Goal: Task Accomplishment & Management: Use online tool/utility

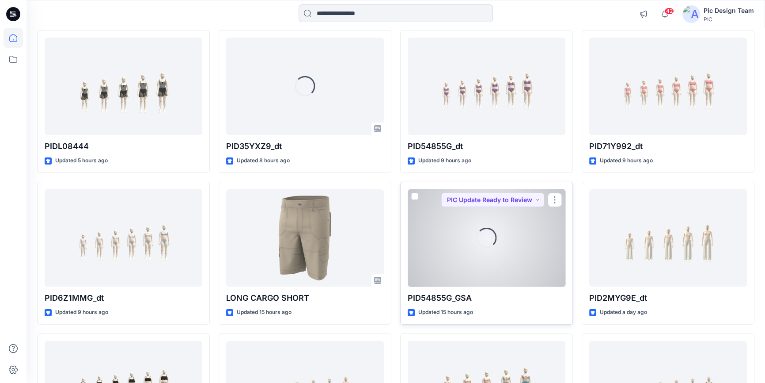
scroll to position [120, 0]
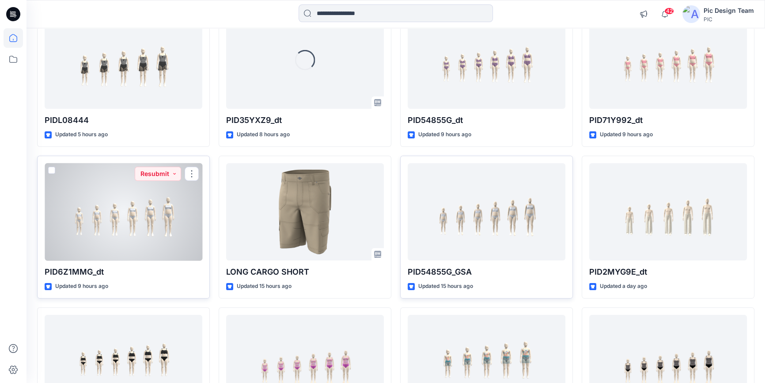
click at [117, 241] on div at bounding box center [124, 212] width 158 height 98
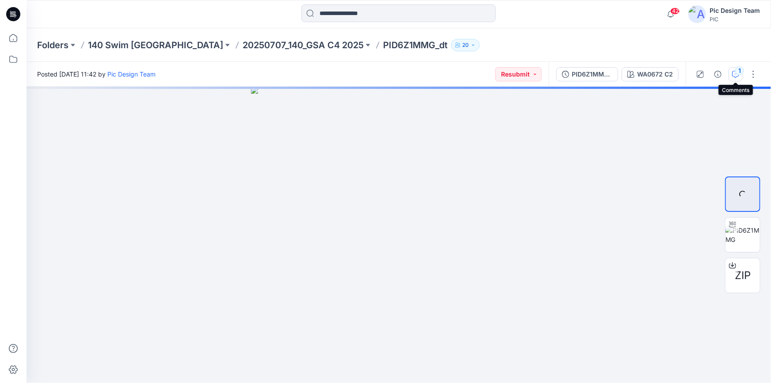
click at [735, 76] on icon "button" at bounding box center [735, 74] width 7 height 7
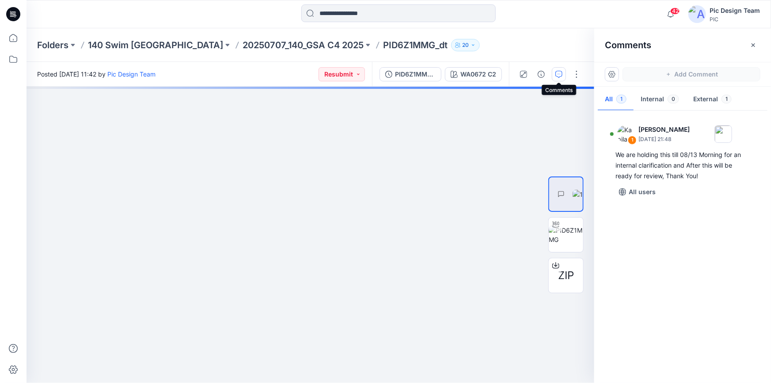
click at [13, 13] on icon at bounding box center [13, 14] width 14 height 14
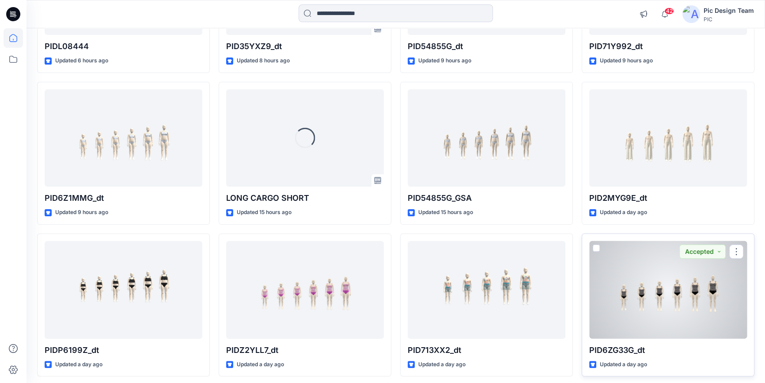
scroll to position [189, 0]
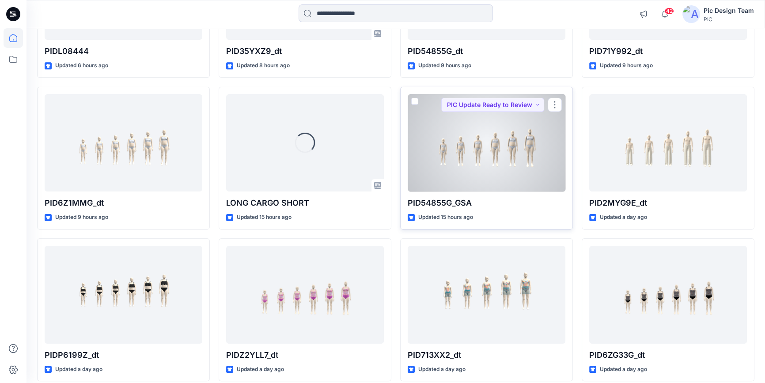
click at [445, 169] on div at bounding box center [487, 143] width 158 height 98
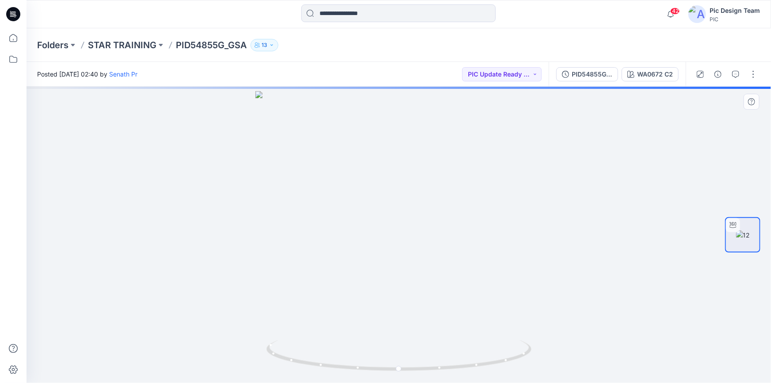
click at [428, 256] on img at bounding box center [398, 237] width 287 height 292
drag, startPoint x: 476, startPoint y: 367, endPoint x: 632, endPoint y: 309, distance: 165.8
click at [632, 309] on div at bounding box center [399, 235] width 744 height 296
drag, startPoint x: 293, startPoint y: 359, endPoint x: 527, endPoint y: 342, distance: 234.3
click at [527, 342] on icon at bounding box center [399, 356] width 267 height 33
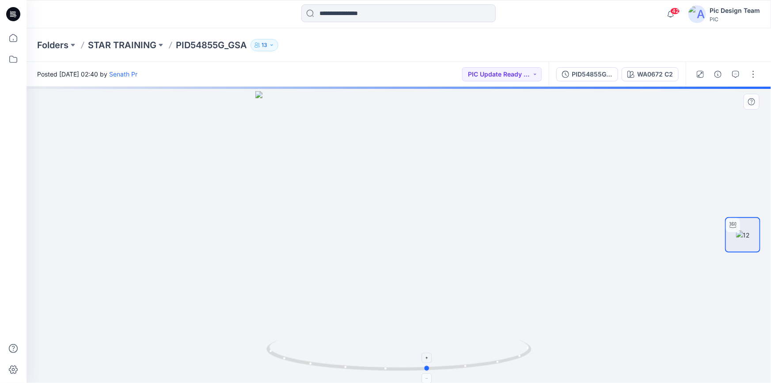
drag, startPoint x: 481, startPoint y: 366, endPoint x: 386, endPoint y: 360, distance: 95.1
click at [386, 360] on icon at bounding box center [399, 356] width 267 height 33
click at [11, 11] on icon at bounding box center [13, 14] width 14 height 14
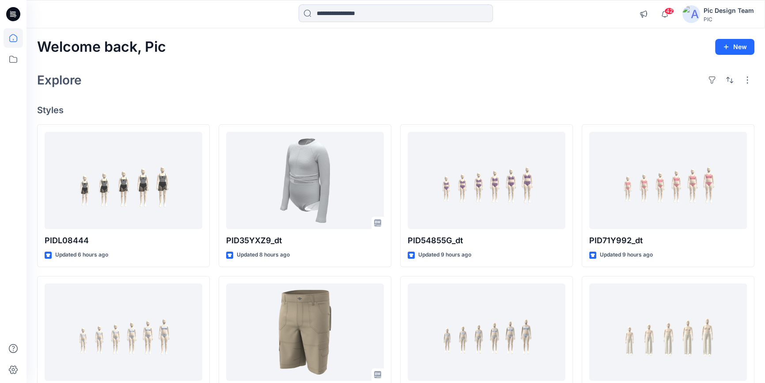
click at [8, 13] on icon at bounding box center [13, 14] width 14 height 14
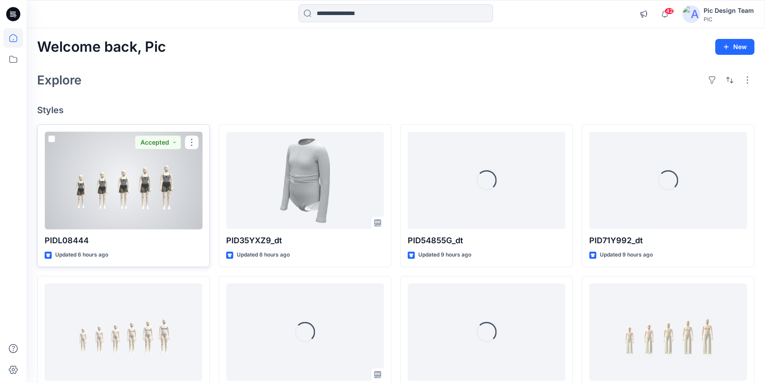
click at [136, 213] on div at bounding box center [124, 181] width 158 height 98
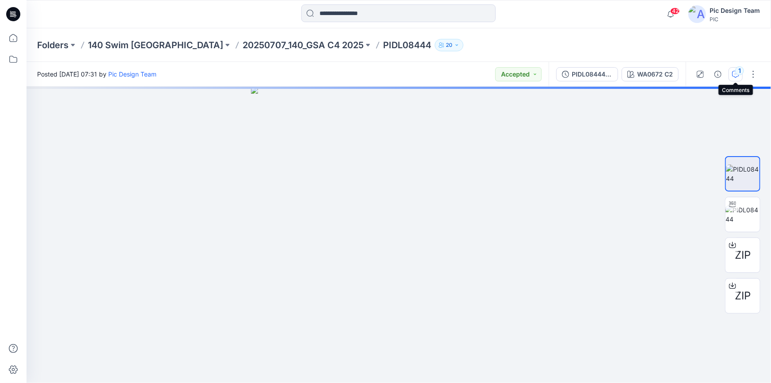
click at [736, 72] on div "1" at bounding box center [739, 70] width 9 height 9
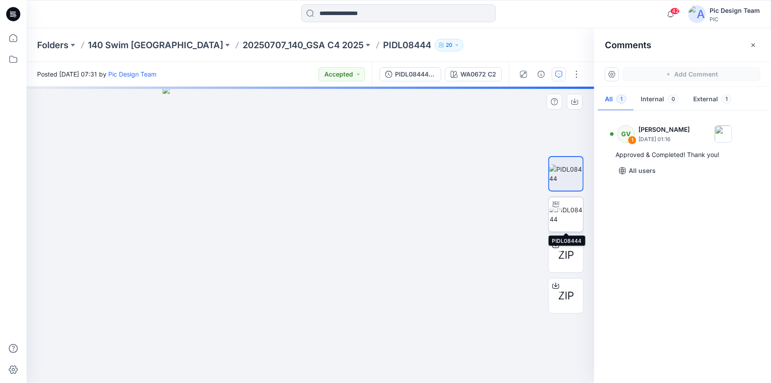
click at [574, 214] on img at bounding box center [567, 214] width 34 height 19
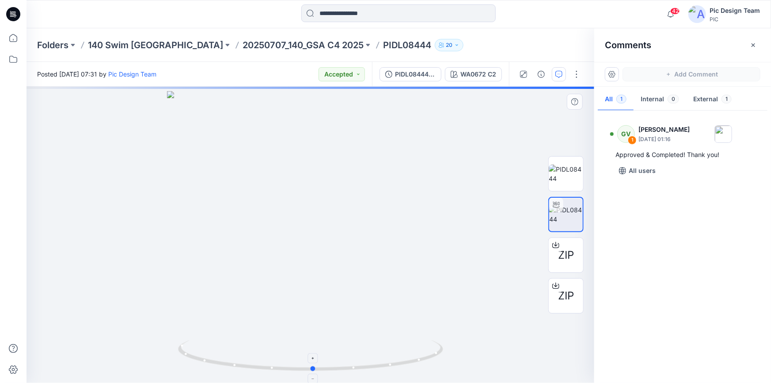
drag, startPoint x: 432, startPoint y: 358, endPoint x: 439, endPoint y: 348, distance: 12.5
click at [439, 348] on icon at bounding box center [311, 356] width 267 height 33
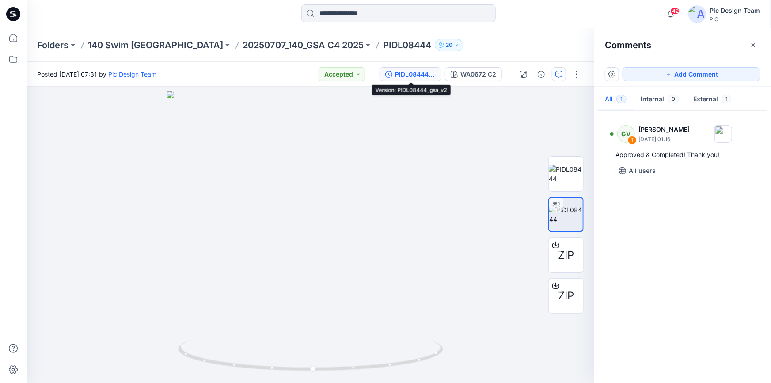
click at [414, 72] on div "PIDL08444_gsa_v2" at bounding box center [415, 74] width 41 height 10
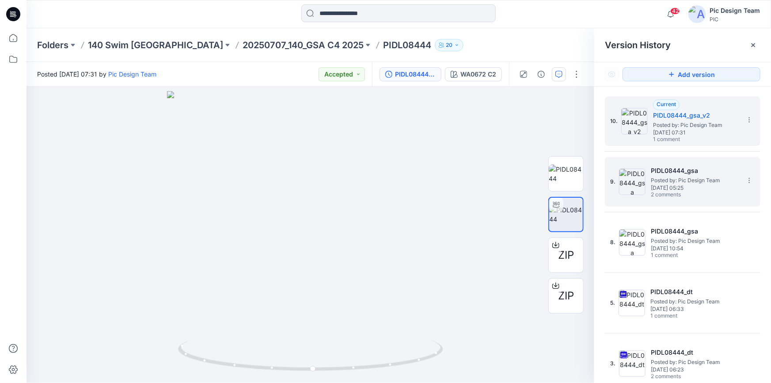
click at [658, 193] on span "2 comments" at bounding box center [682, 194] width 62 height 7
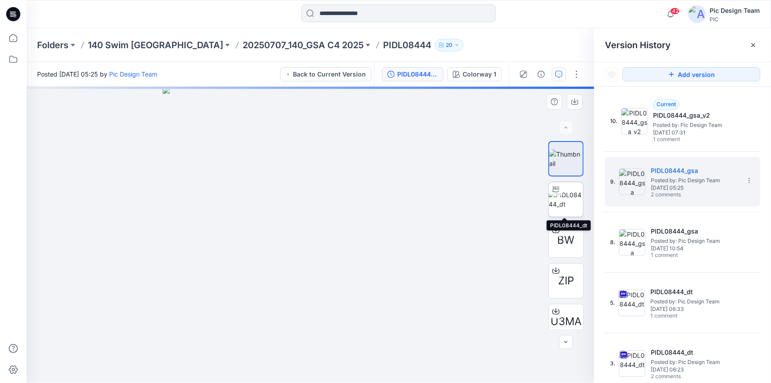
click at [556, 198] on img at bounding box center [566, 199] width 34 height 19
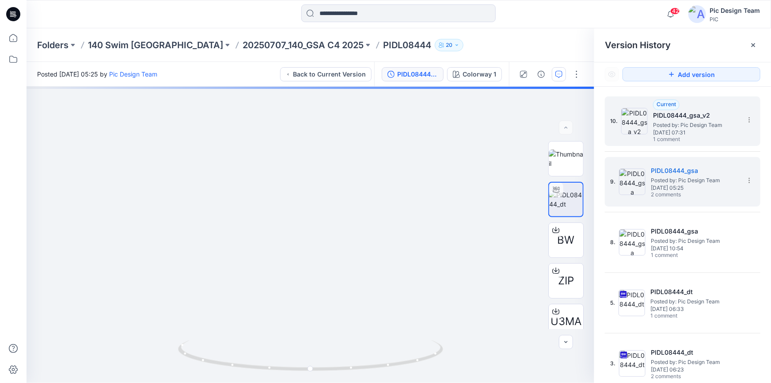
click at [665, 129] on span "Tuesday, August 12, 2025 07:31" at bounding box center [697, 132] width 88 height 6
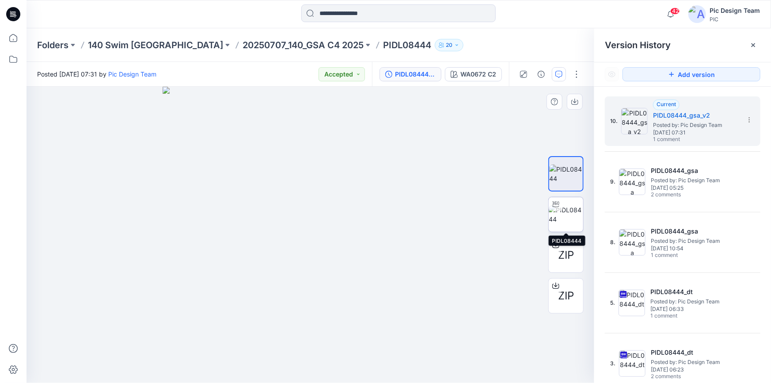
click at [562, 215] on img at bounding box center [566, 214] width 34 height 19
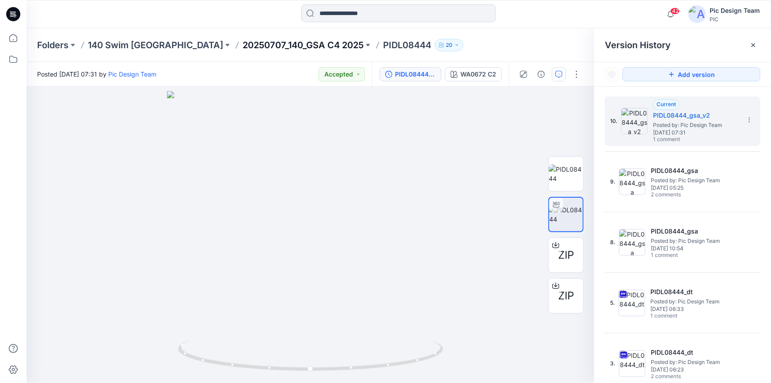
click at [243, 47] on p "20250707_140_GSA C4 2025" at bounding box center [303, 45] width 121 height 12
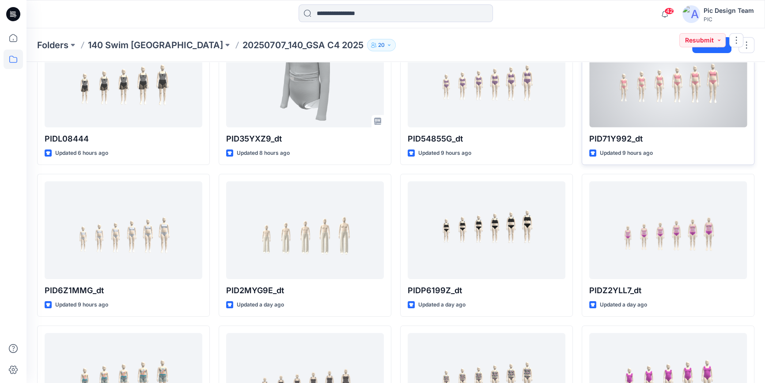
scroll to position [80, 0]
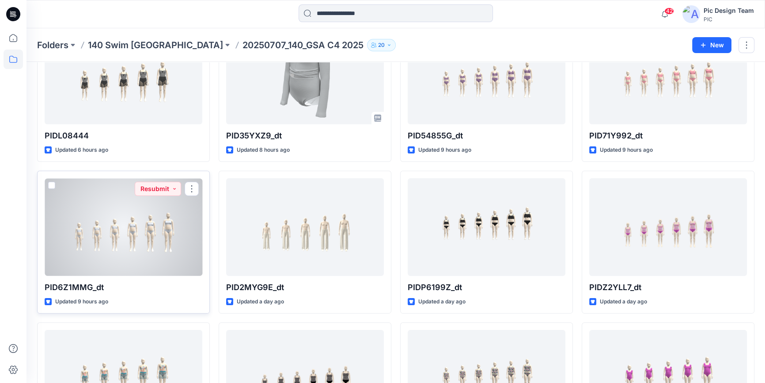
click at [152, 231] on div at bounding box center [124, 227] width 158 height 98
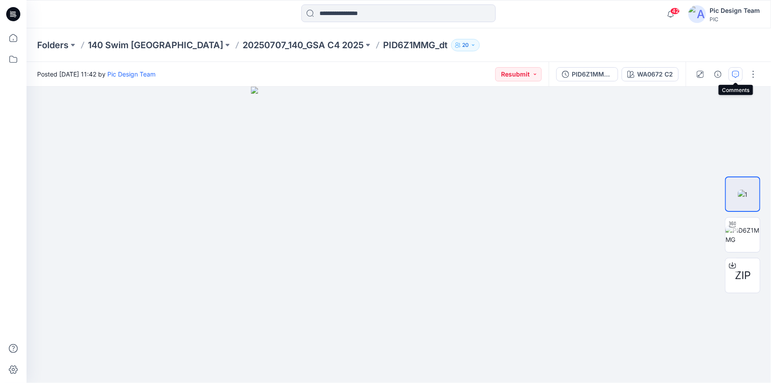
click at [736, 76] on icon "button" at bounding box center [735, 74] width 7 height 7
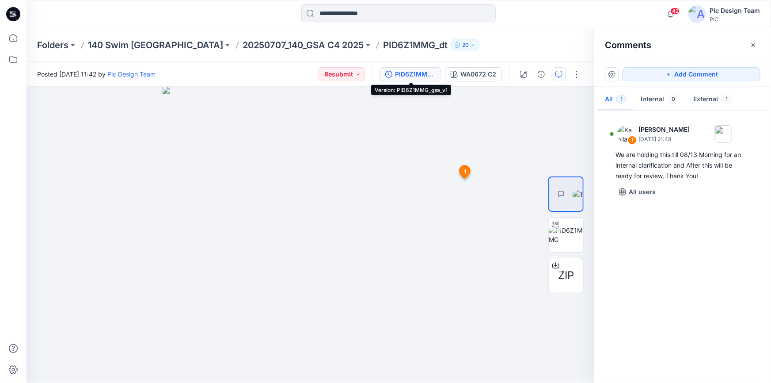
click at [410, 72] on div "PID6Z1MMG_gsa_v1" at bounding box center [415, 74] width 41 height 10
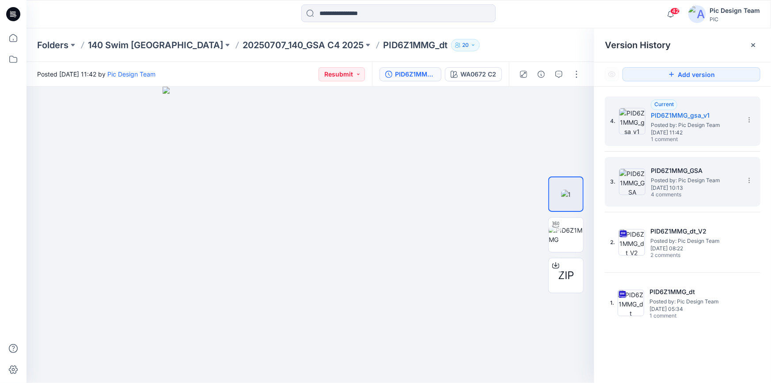
click at [675, 190] on span "[DATE] 10:13" at bounding box center [695, 188] width 88 height 6
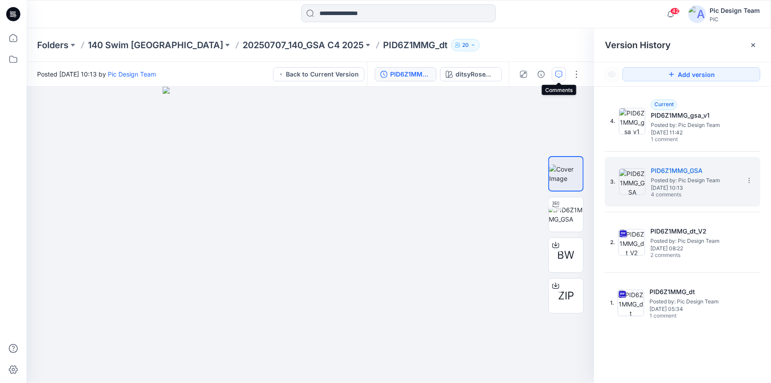
click at [558, 71] on icon "button" at bounding box center [558, 74] width 7 height 7
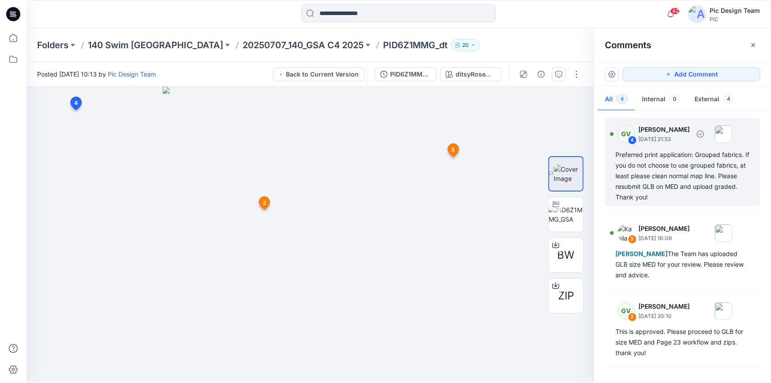
click at [615, 155] on div "Preferred print application: Grouped fabrics. If you do not choose to use group…" at bounding box center [682, 175] width 134 height 53
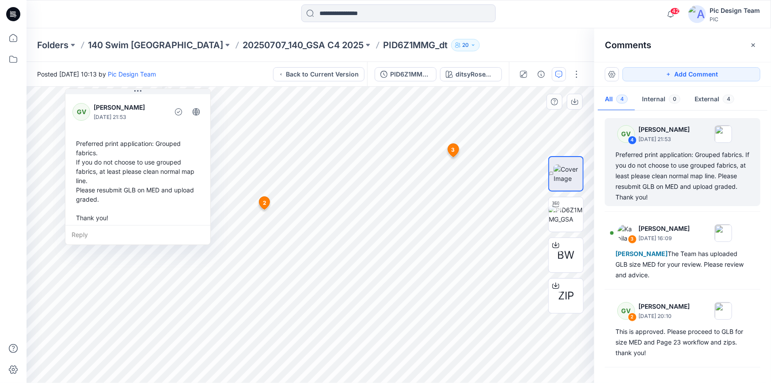
drag, startPoint x: 97, startPoint y: 224, endPoint x: 108, endPoint y: 205, distance: 22.0
click at [108, 205] on div "Preferred print application: Grouped fabrics. If you do not choose to use group…" at bounding box center [137, 180] width 131 height 91
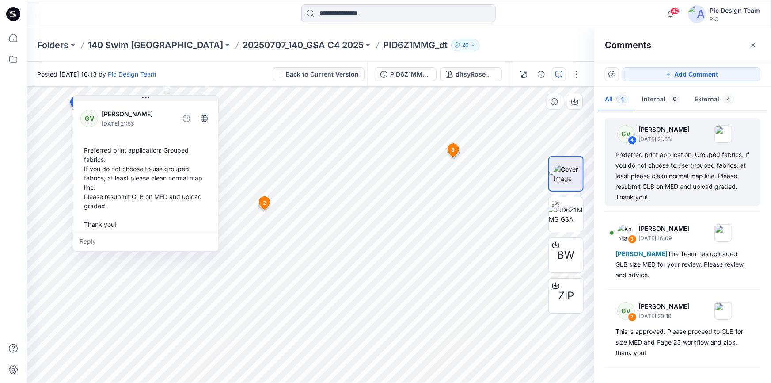
click at [85, 149] on div "Preferred print application: Grouped fabrics. If you do not choose to use group…" at bounding box center [145, 187] width 131 height 91
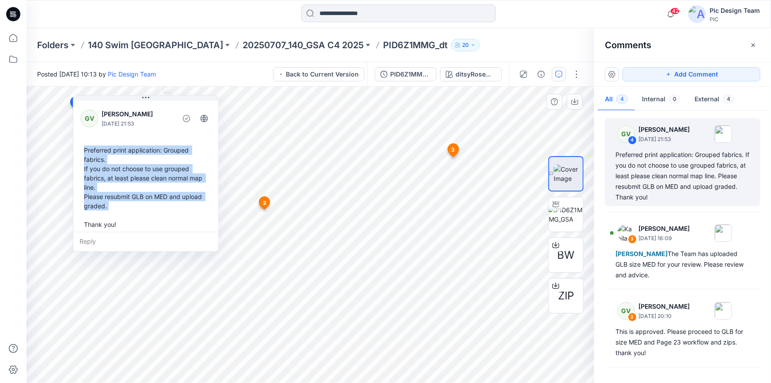
click at [106, 208] on div "Preferred print application: Grouped fabrics. If you do not choose to use group…" at bounding box center [145, 187] width 131 height 91
copy div "Preferred print application: Grouped fabrics. If you do not choose to use group…"
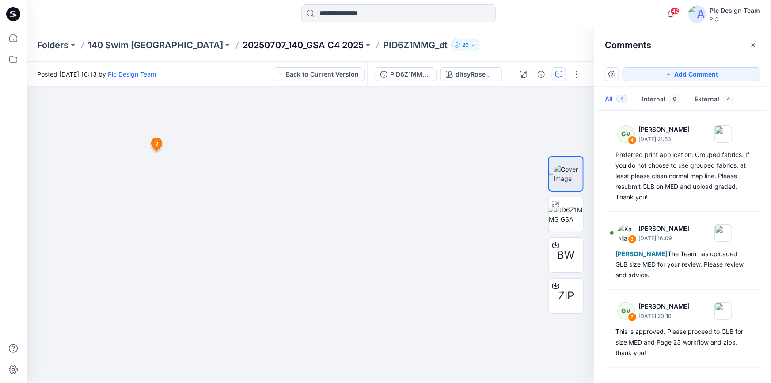
click at [243, 45] on p "20250707_140_GSA C4 2025" at bounding box center [303, 45] width 121 height 12
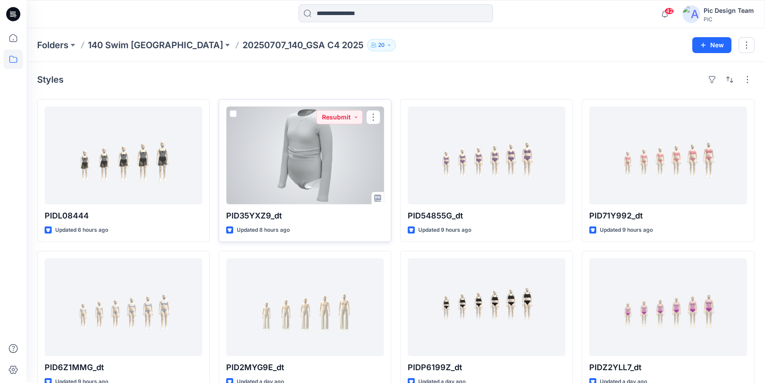
click at [268, 182] on div at bounding box center [305, 155] width 158 height 98
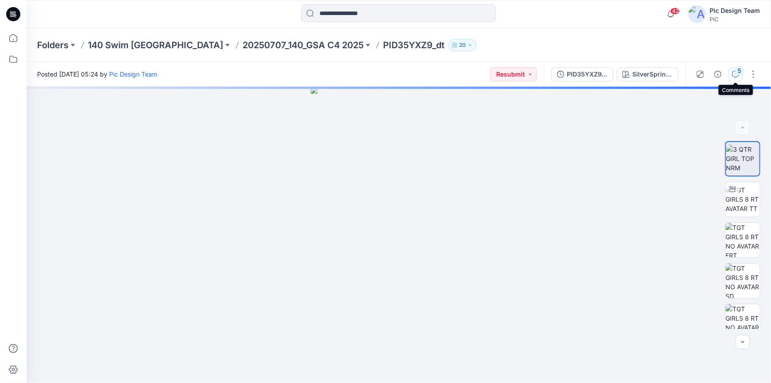
click at [733, 72] on icon "button" at bounding box center [735, 74] width 7 height 7
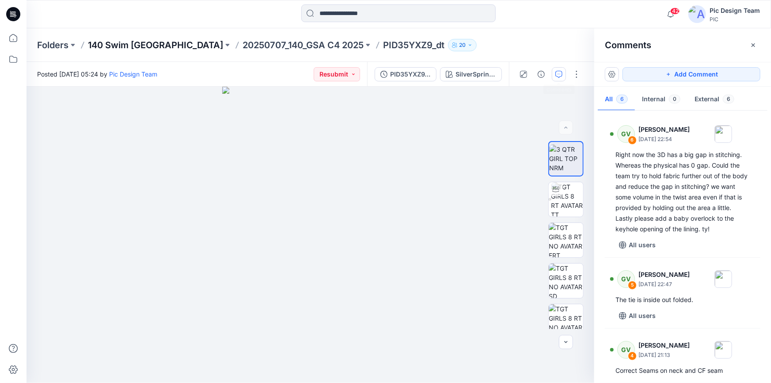
click at [118, 43] on p "140 Swim [GEOGRAPHIC_DATA]" at bounding box center [155, 45] width 135 height 12
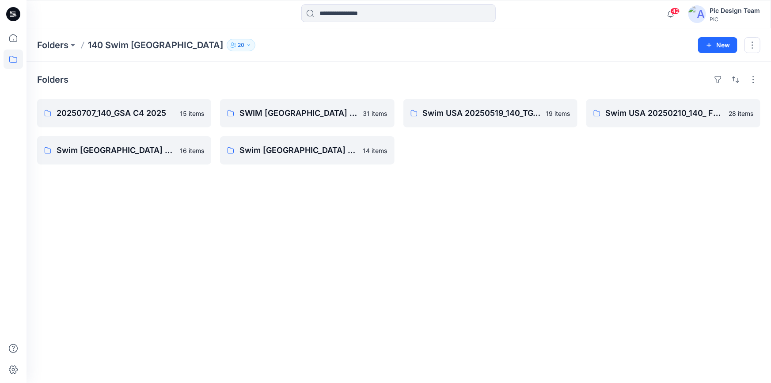
click at [11, 13] on icon at bounding box center [13, 14] width 14 height 14
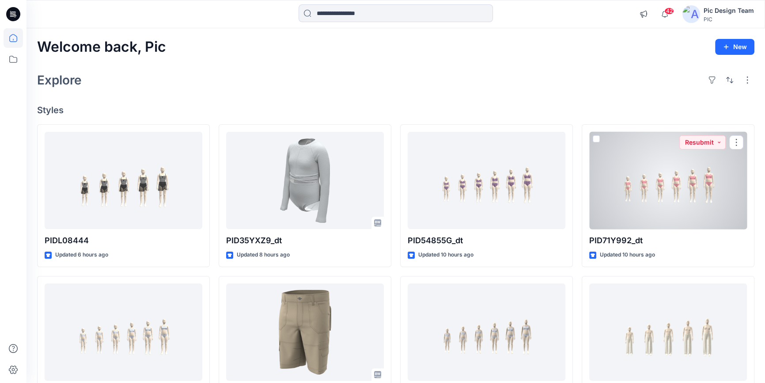
click at [714, 194] on div at bounding box center [668, 181] width 158 height 98
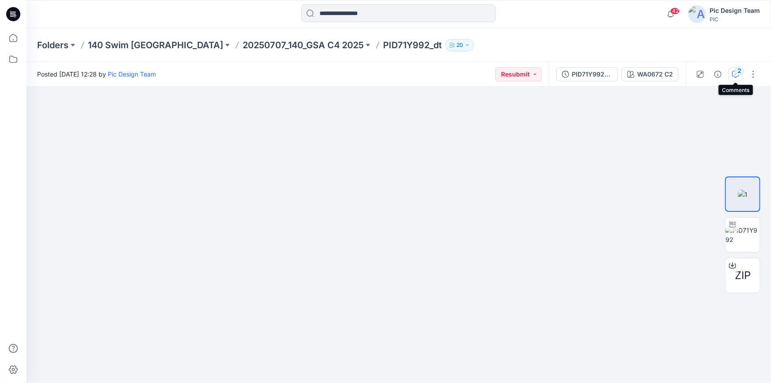
click at [736, 76] on icon "button" at bounding box center [735, 74] width 7 height 7
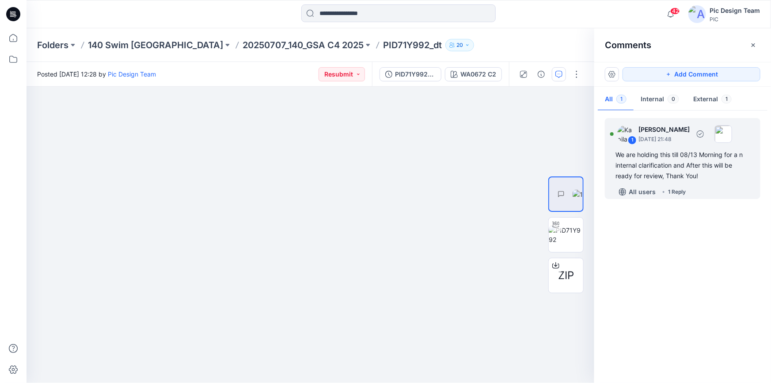
click at [682, 190] on div "1 Reply" at bounding box center [677, 191] width 18 height 9
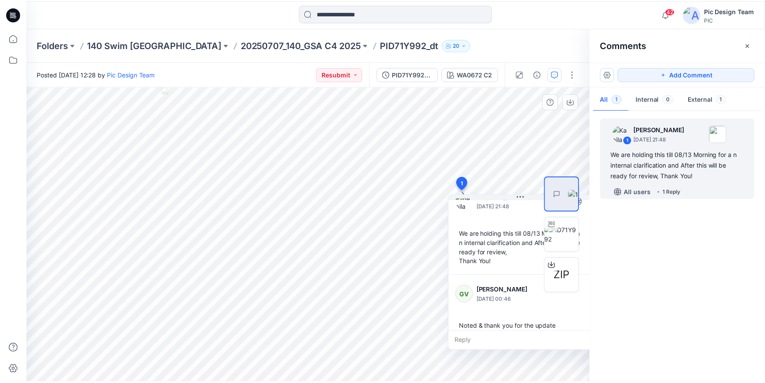
scroll to position [24, 0]
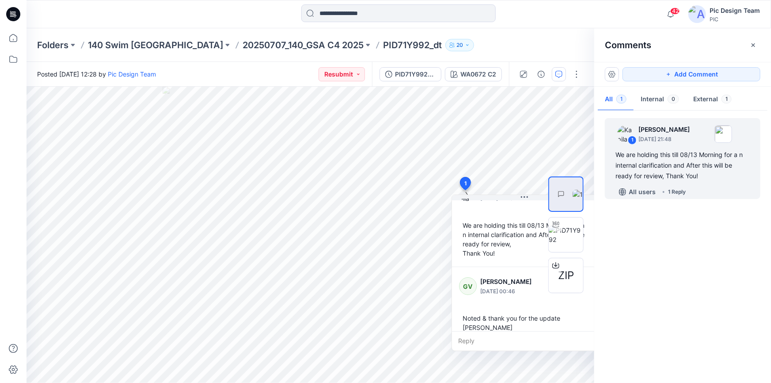
click at [642, 267] on div "1 Kapila Kothalawala August 12, 2025 21:48 We are holding this till 08/13 Morni…" at bounding box center [682, 244] width 177 height 263
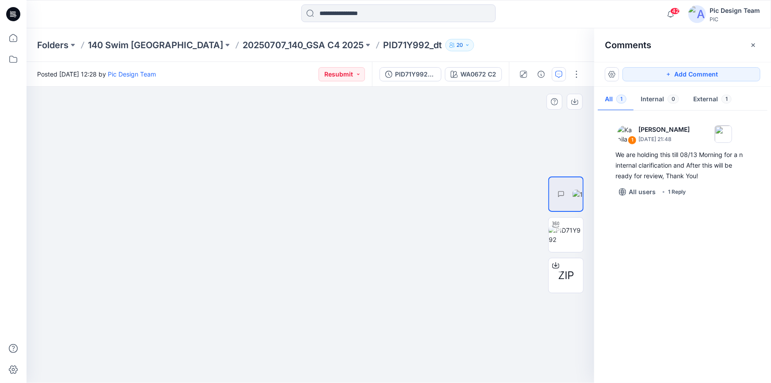
drag, startPoint x: 394, startPoint y: 209, endPoint x: 194, endPoint y: 173, distance: 203.9
click at [265, 42] on p "20250707_140_GSA C4 2025" at bounding box center [303, 45] width 121 height 12
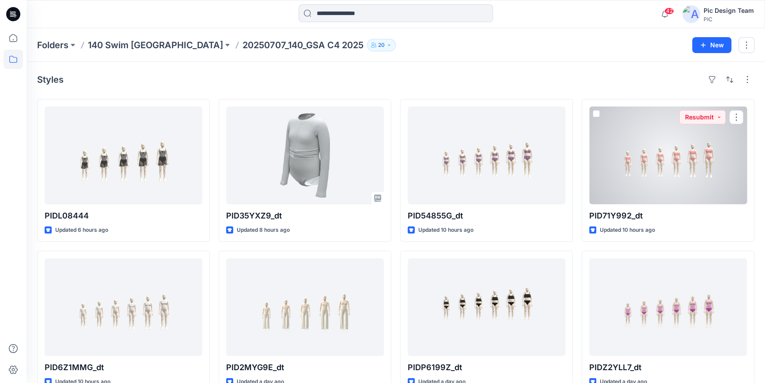
click at [715, 163] on div at bounding box center [668, 155] width 158 height 98
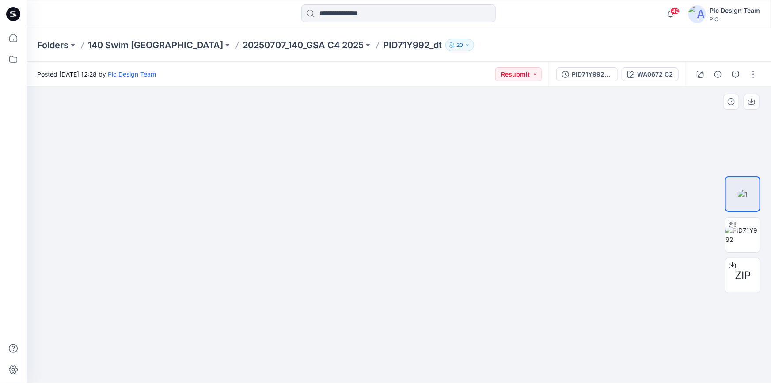
drag, startPoint x: 551, startPoint y: 226, endPoint x: 432, endPoint y: 224, distance: 118.4
click at [243, 42] on p "20250707_140_GSA C4 2025" at bounding box center [303, 45] width 121 height 12
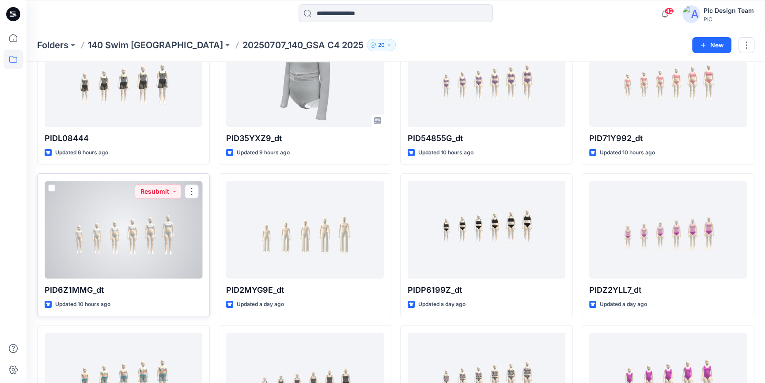
scroll to position [80, 0]
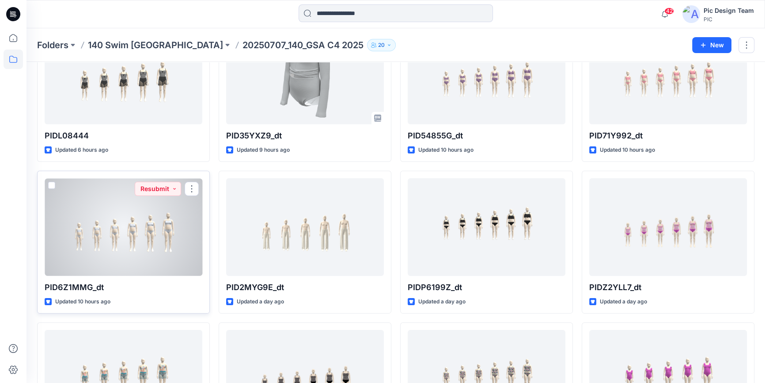
click at [145, 218] on div at bounding box center [124, 227] width 158 height 98
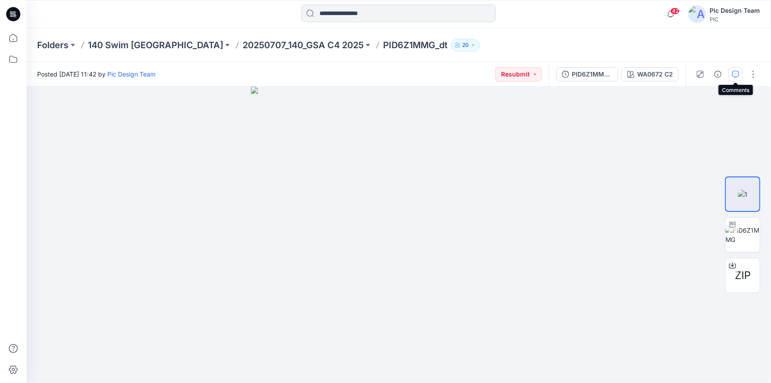
click at [731, 75] on button "button" at bounding box center [735, 74] width 14 height 14
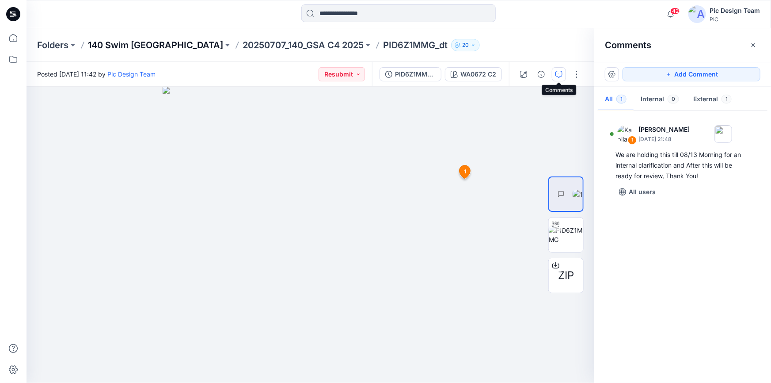
click at [124, 46] on p "140 Swim [GEOGRAPHIC_DATA]" at bounding box center [155, 45] width 135 height 12
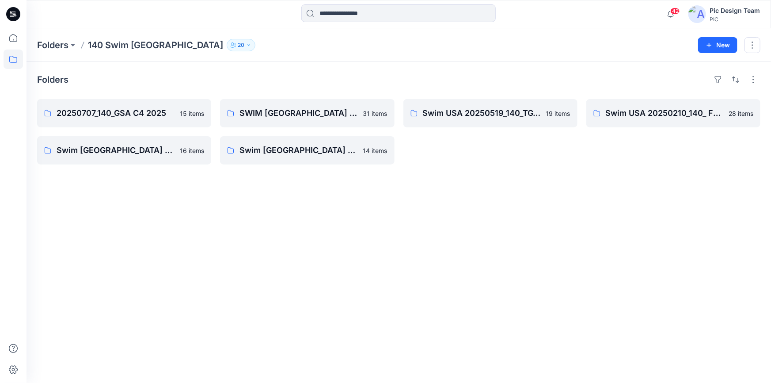
click at [15, 13] on icon at bounding box center [14, 13] width 4 height 0
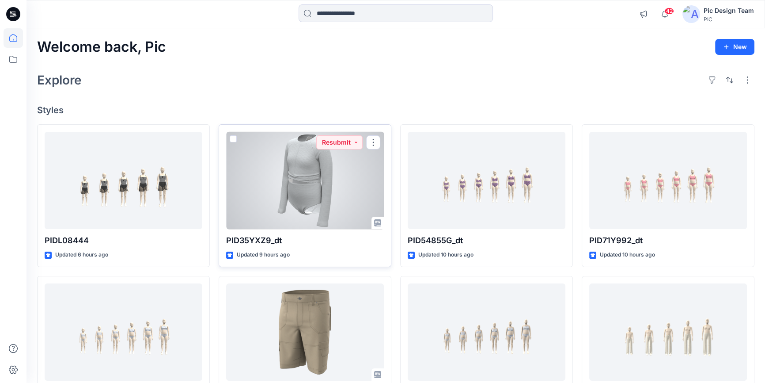
click at [312, 195] on div at bounding box center [305, 181] width 158 height 98
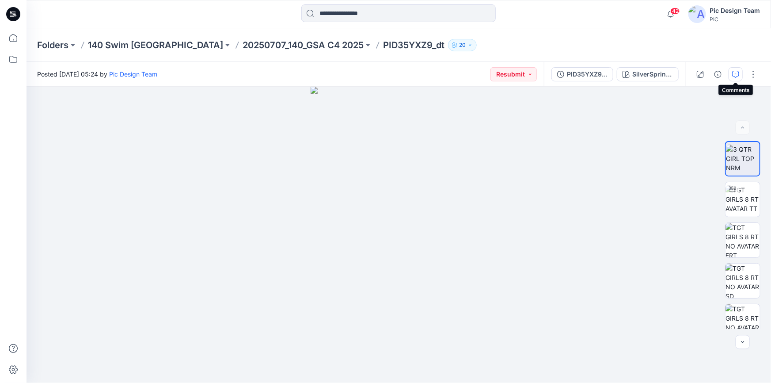
click at [734, 75] on icon "button" at bounding box center [735, 74] width 7 height 7
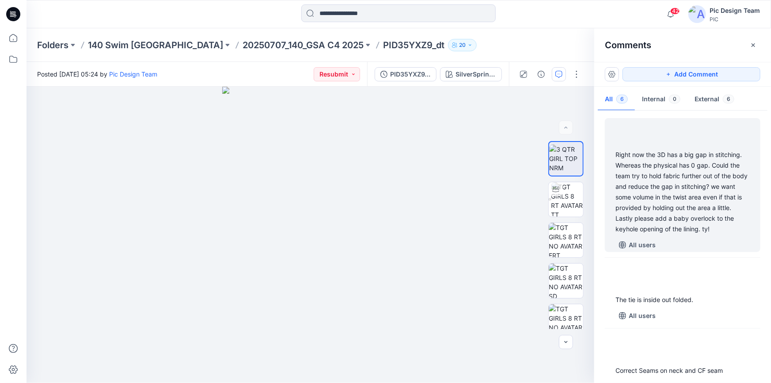
click at [663, 188] on div "Right now the 3D has a big gap in stitching. Whereas the physical has 0 gap. Co…" at bounding box center [682, 191] width 134 height 85
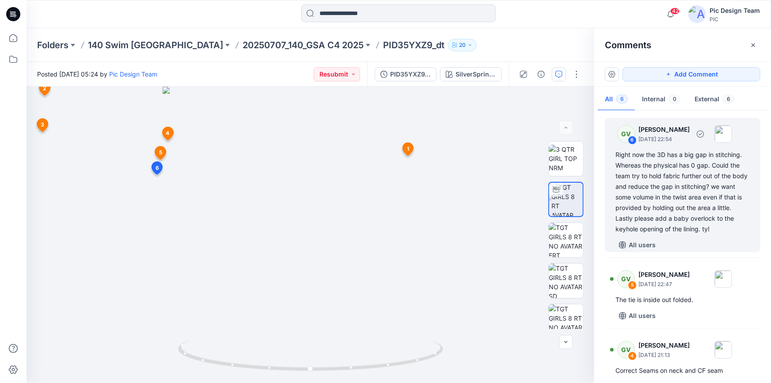
click at [691, 209] on div "Right now the 3D has a big gap in stitching. Whereas the physical has 0 gap. Co…" at bounding box center [682, 191] width 134 height 85
click at [710, 168] on div "Right now the 3D has a big gap in stitching. Whereas the physical has 0 gap. Co…" at bounding box center [682, 191] width 134 height 85
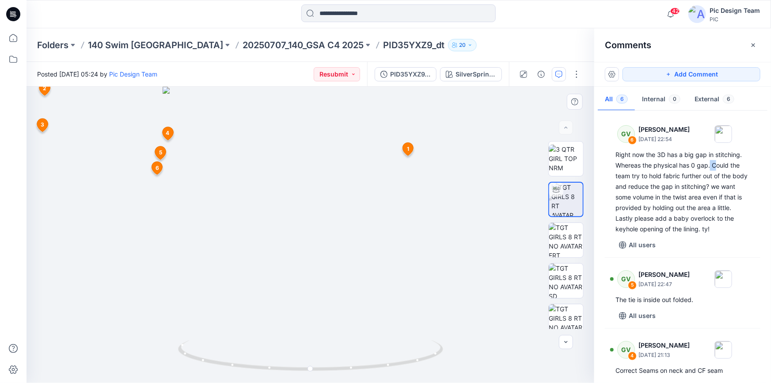
click at [41, 125] on span "3" at bounding box center [43, 125] width 4 height 8
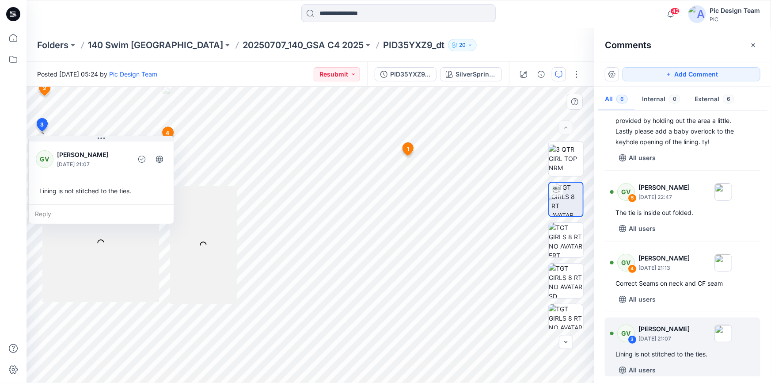
scroll to position [87, 0]
click at [408, 150] on span "1" at bounding box center [408, 149] width 2 height 8
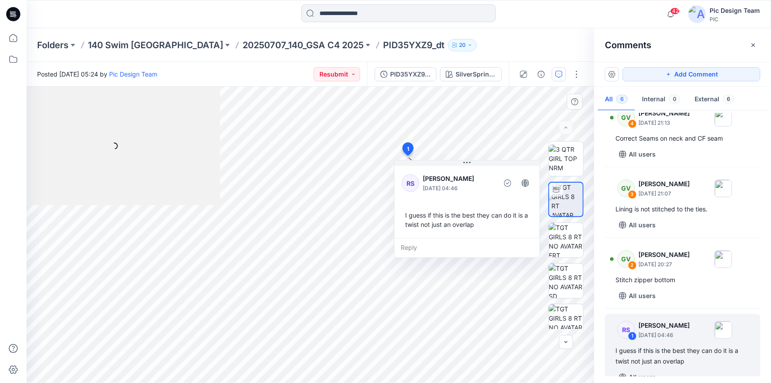
scroll to position [239, 0]
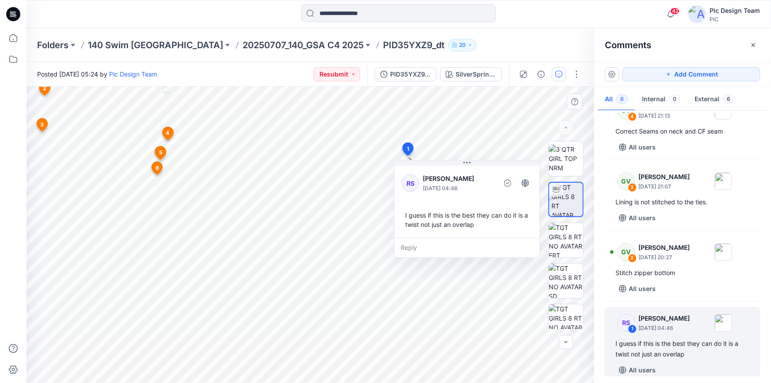
click at [45, 89] on span "2" at bounding box center [45, 88] width 4 height 8
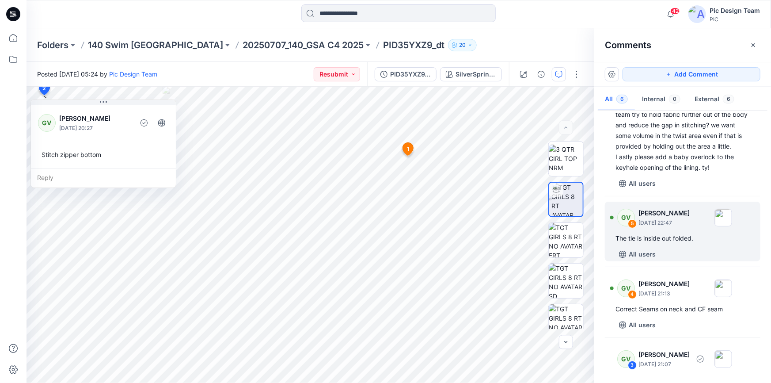
scroll to position [0, 0]
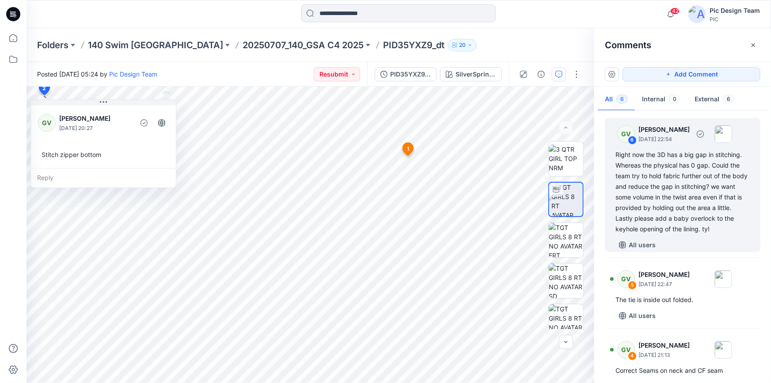
click at [688, 207] on div "Right now the 3D has a big gap in stitching. Whereas the physical has 0 gap. Co…" at bounding box center [682, 191] width 134 height 85
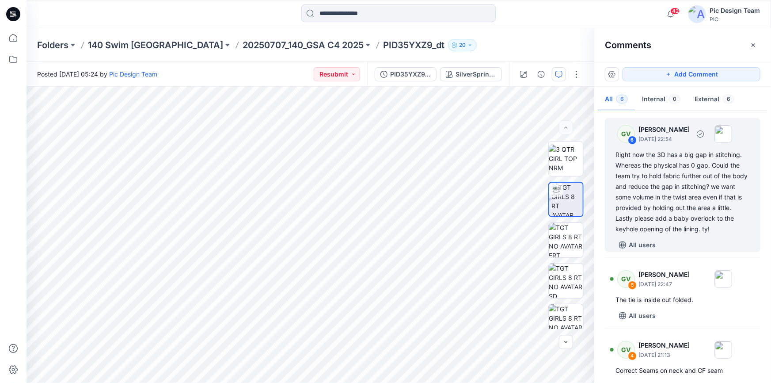
click at [668, 198] on div "Right now the 3D has a big gap in stitching. Whereas the physical has 0 gap. Co…" at bounding box center [682, 191] width 134 height 85
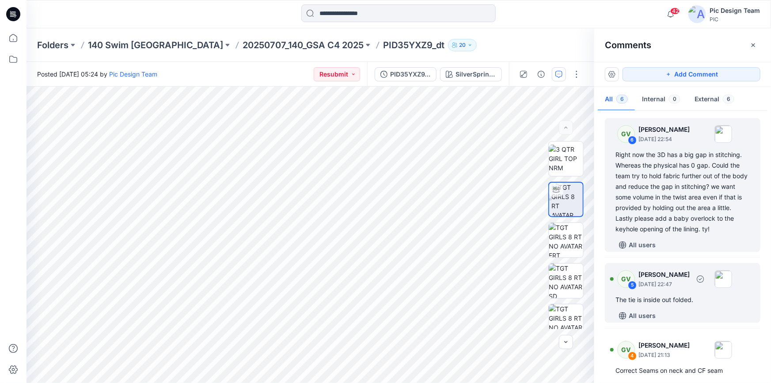
click at [669, 304] on div "The tie is inside out folded." at bounding box center [682, 299] width 134 height 11
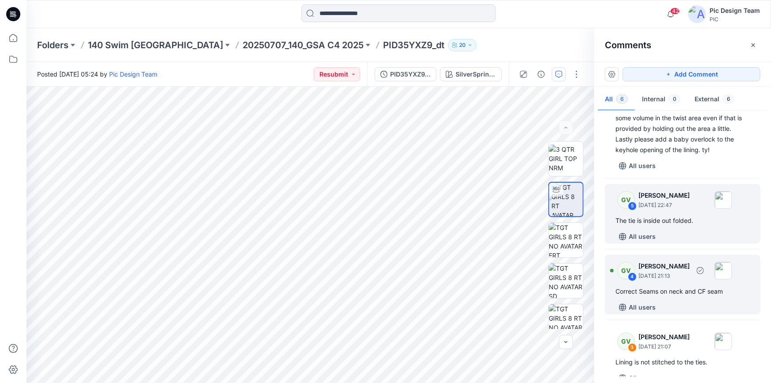
scroll to position [120, 0]
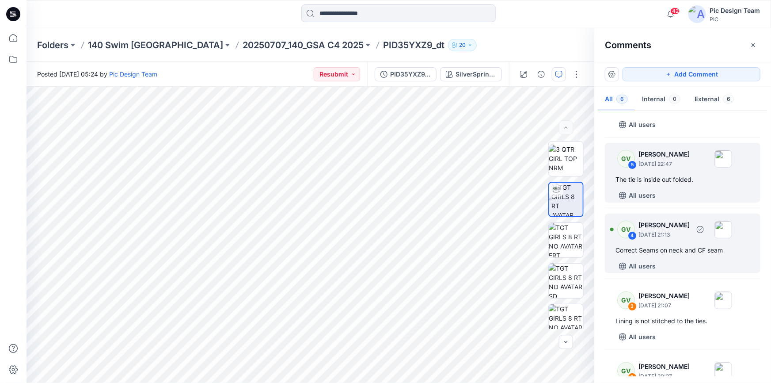
click at [664, 254] on div "Correct Seams on neck and CF seam" at bounding box center [682, 250] width 134 height 11
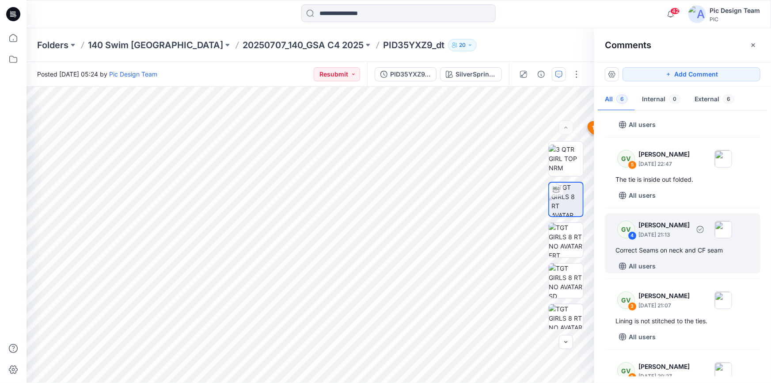
scroll to position [160, 0]
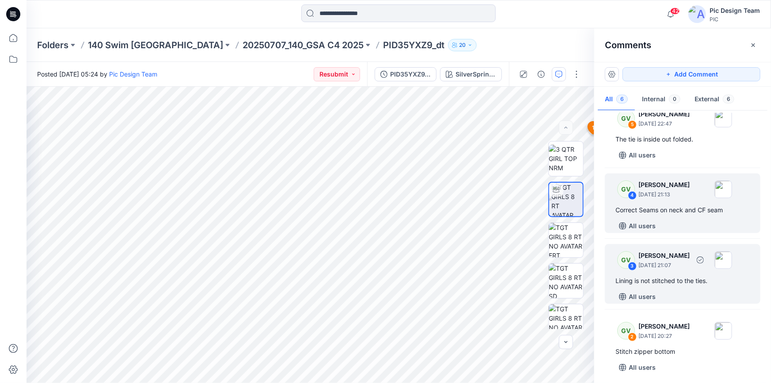
click at [657, 280] on div "Lining is not stitched to the ties." at bounding box center [682, 280] width 134 height 11
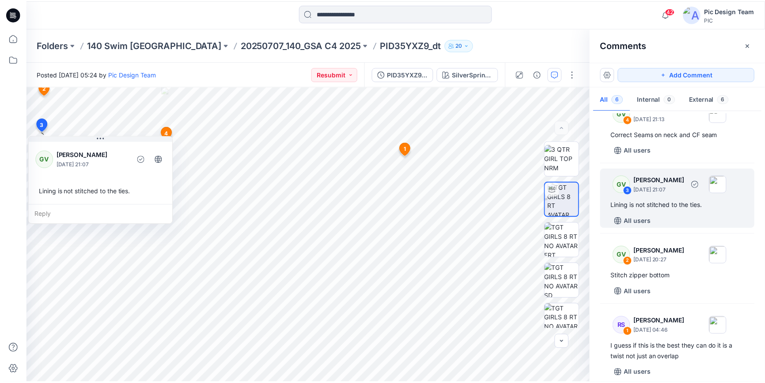
scroll to position [244, 0]
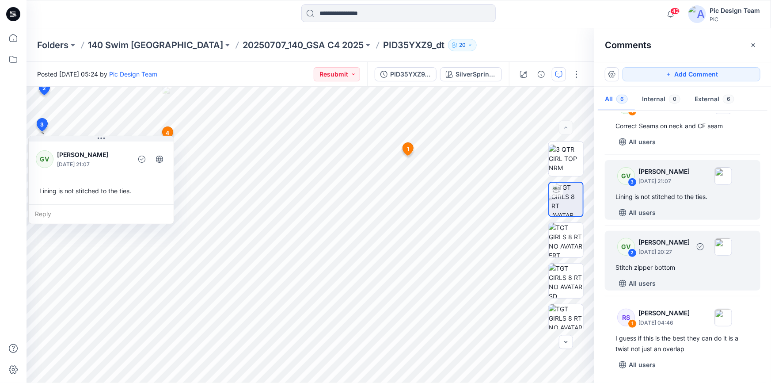
click at [658, 268] on div "Stitch zipper bottom" at bounding box center [682, 267] width 134 height 11
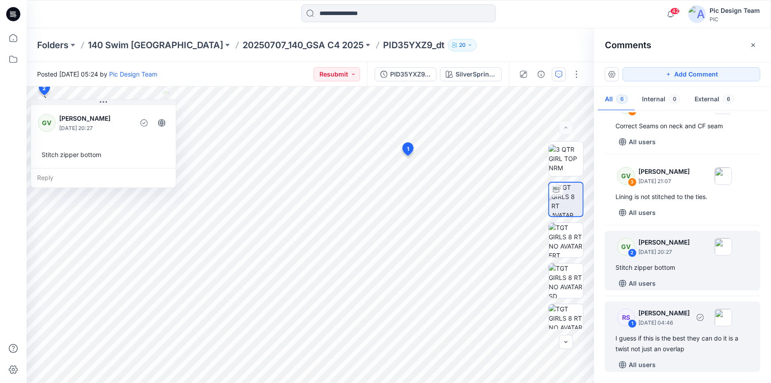
click at [672, 334] on div "I guess if this is the best they can do it is a twist not just an overlap" at bounding box center [682, 343] width 134 height 21
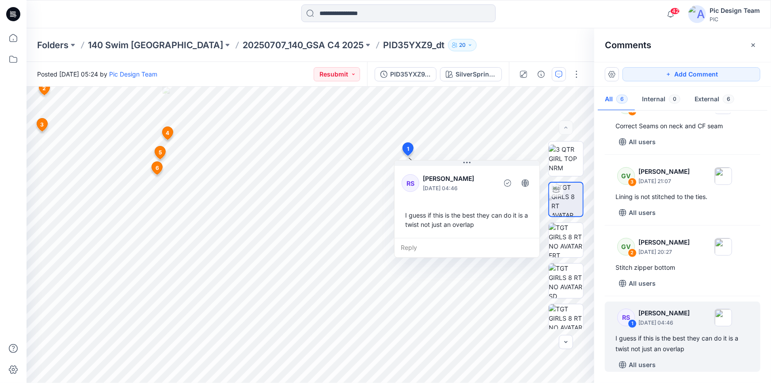
click at [108, 35] on div "Folders 140 Swim USA 20250707_140_GSA C4 2025 PID35YXZ9_dt 20" at bounding box center [399, 45] width 744 height 34
click at [96, 44] on p "140 Swim [GEOGRAPHIC_DATA]" at bounding box center [155, 45] width 135 height 12
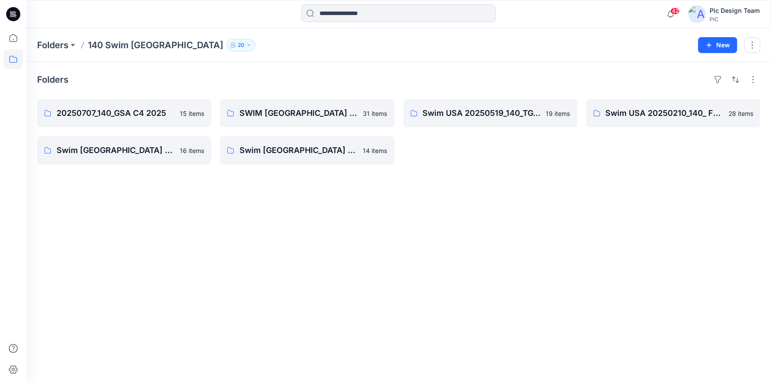
click at [11, 15] on icon at bounding box center [11, 15] width 3 height 0
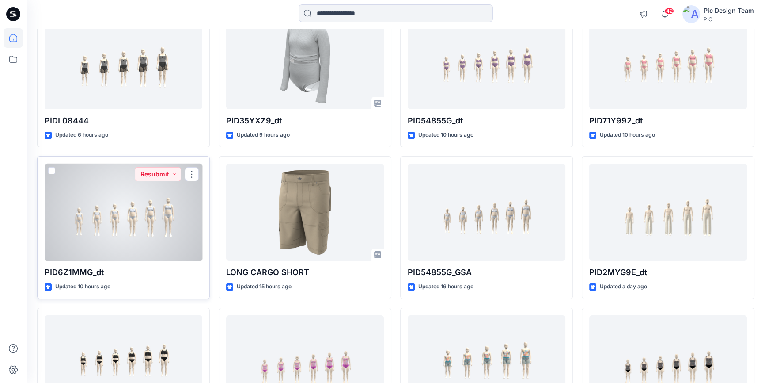
scroll to position [120, 0]
click at [183, 196] on div at bounding box center [124, 212] width 158 height 98
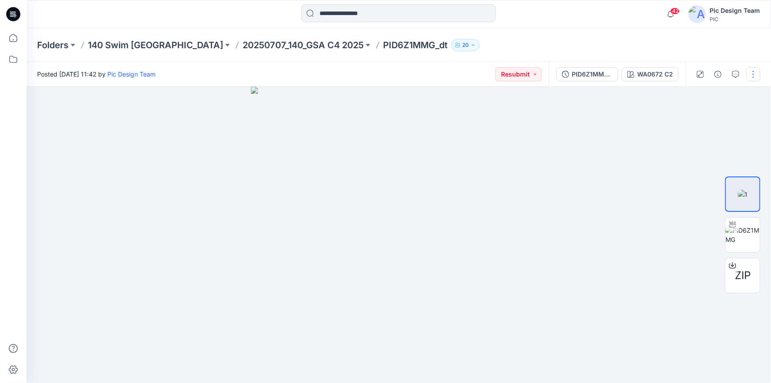
click at [752, 73] on button "button" at bounding box center [753, 74] width 14 height 14
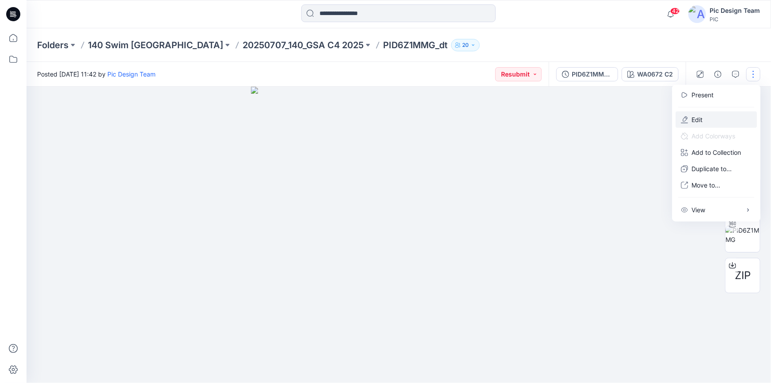
click at [707, 119] on button "Edit" at bounding box center [715, 119] width 81 height 16
